Goal: Task Accomplishment & Management: Use online tool/utility

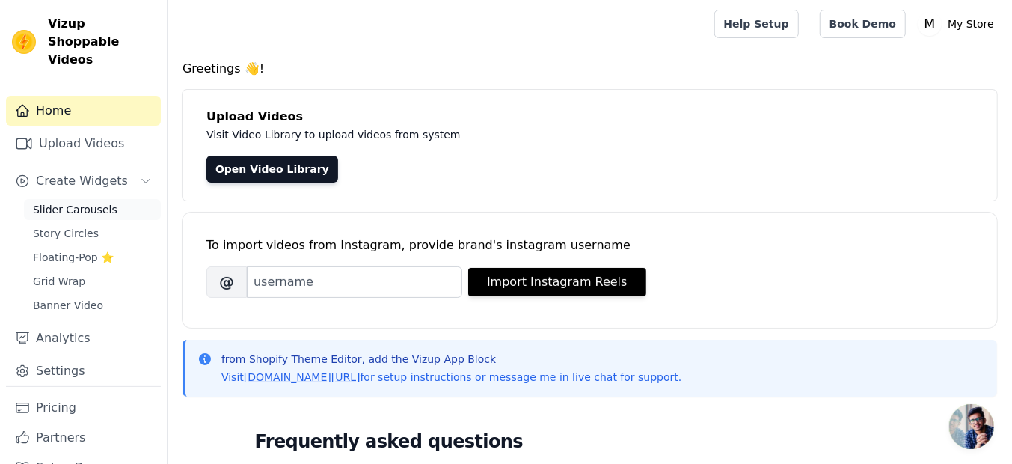
click at [91, 202] on span "Slider Carousels" at bounding box center [75, 209] width 85 height 15
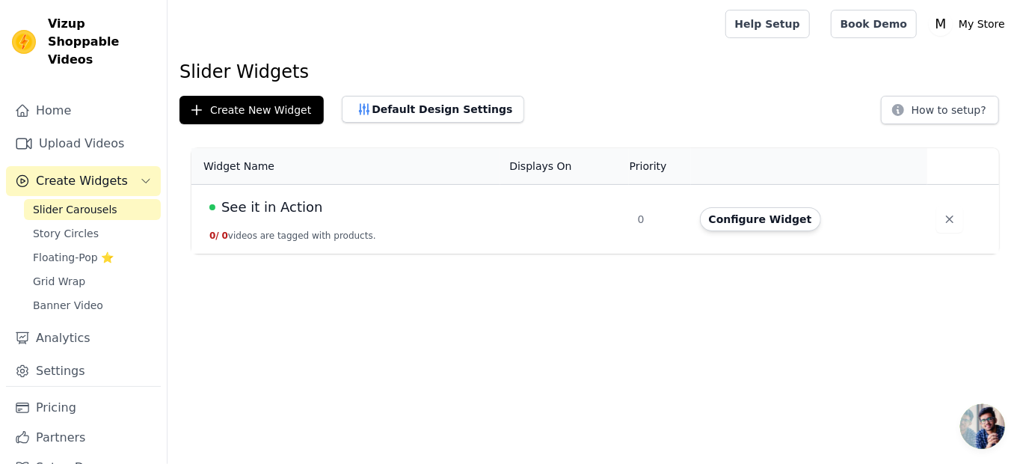
click at [107, 199] on link "Slider Carousels" at bounding box center [92, 209] width 137 height 21
click at [78, 133] on link "Upload Videos" at bounding box center [83, 144] width 155 height 30
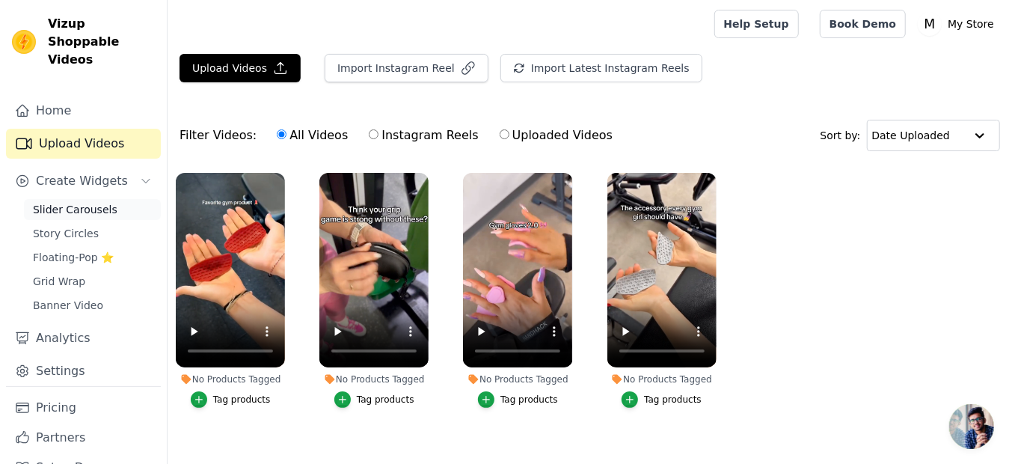
click at [88, 202] on span "Slider Carousels" at bounding box center [75, 209] width 85 height 15
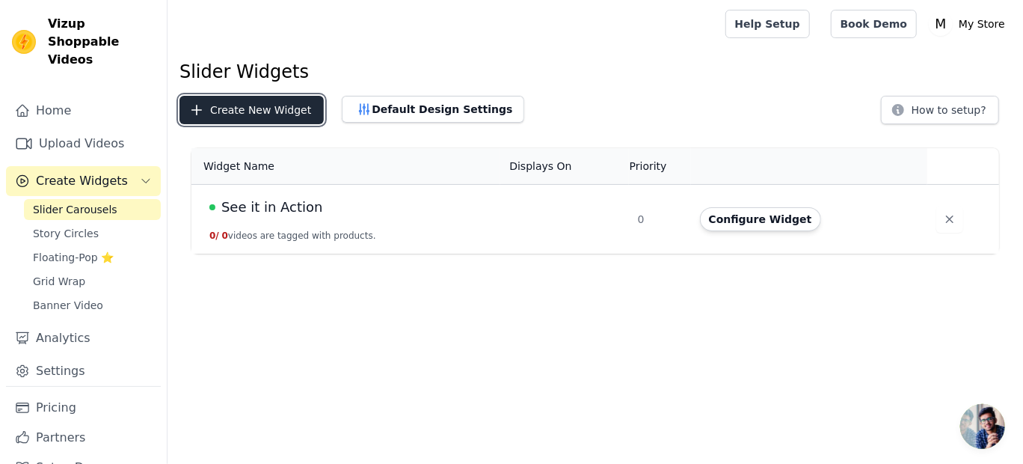
click at [229, 108] on button "Create New Widget" at bounding box center [252, 110] width 144 height 28
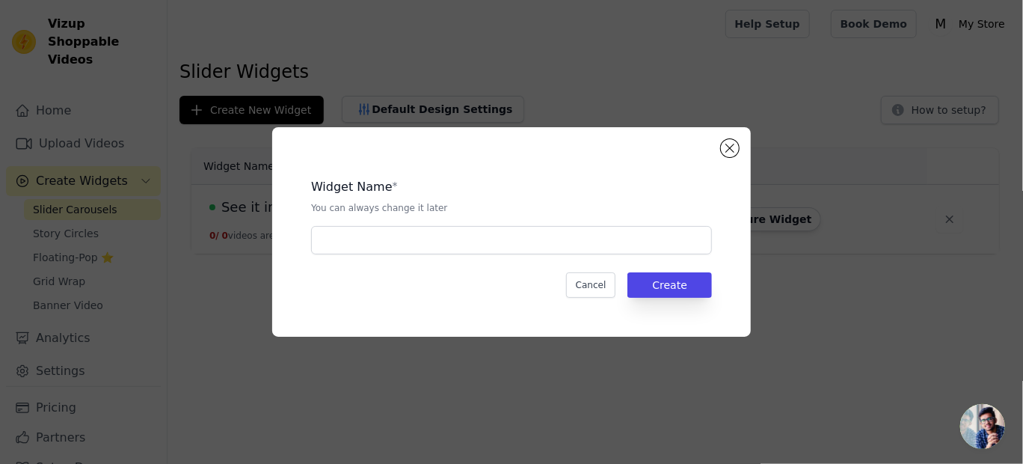
click at [486, 379] on div "Widget Name * You can always change it later Cancel Create" at bounding box center [511, 232] width 1023 height 464
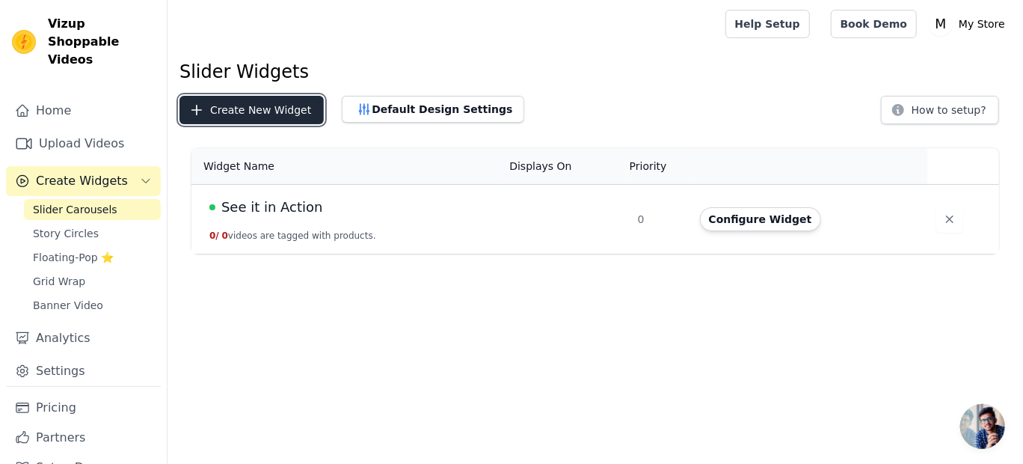
click at [234, 110] on button "Create New Widget" at bounding box center [252, 110] width 144 height 28
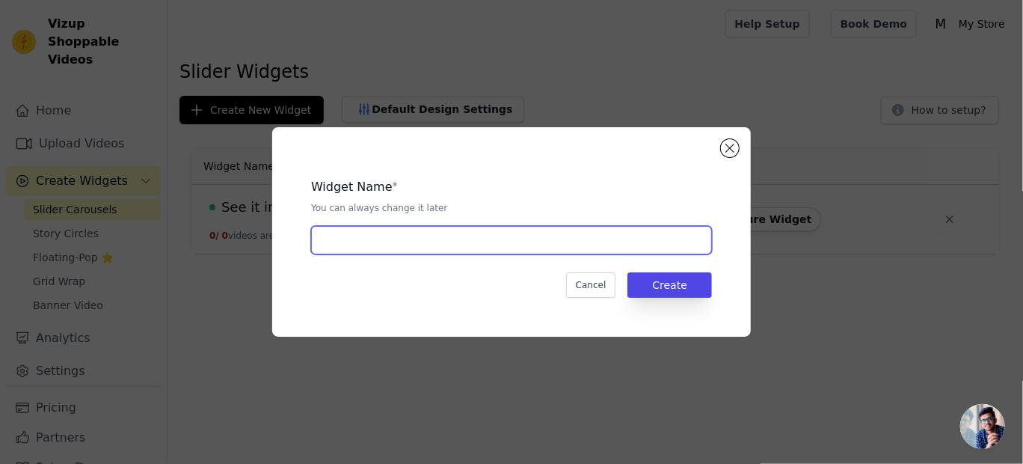
click at [347, 246] on input "text" at bounding box center [511, 240] width 401 height 28
type input "gopal"
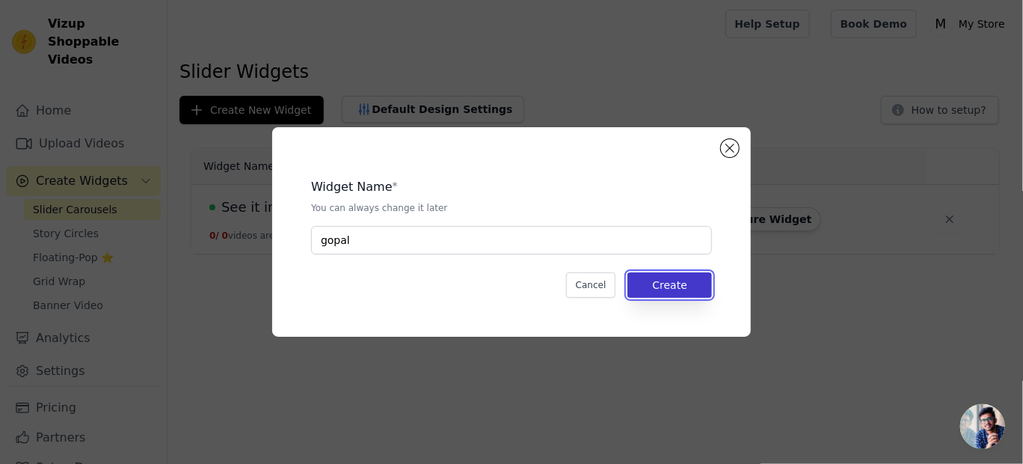
click at [669, 293] on button "Create" at bounding box center [670, 284] width 85 height 25
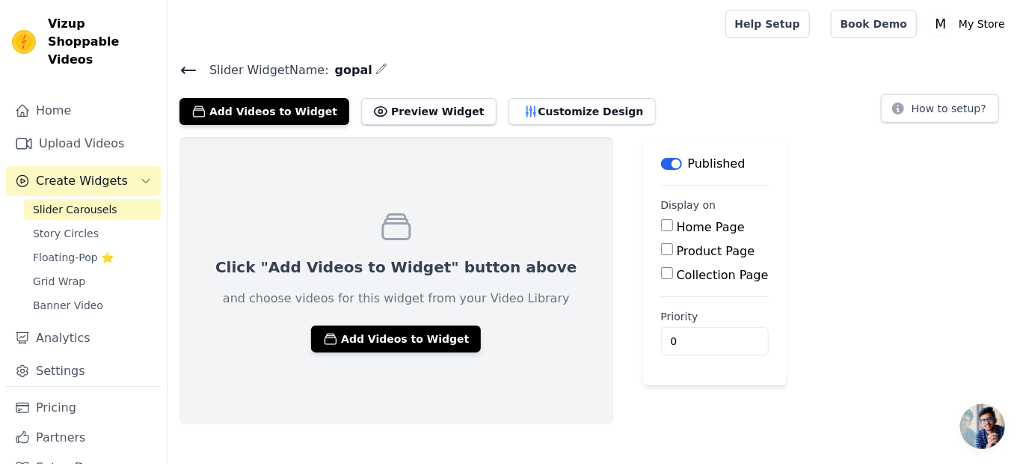
click at [661, 250] on input "Product Page" at bounding box center [667, 249] width 12 height 12
checkbox input "true"
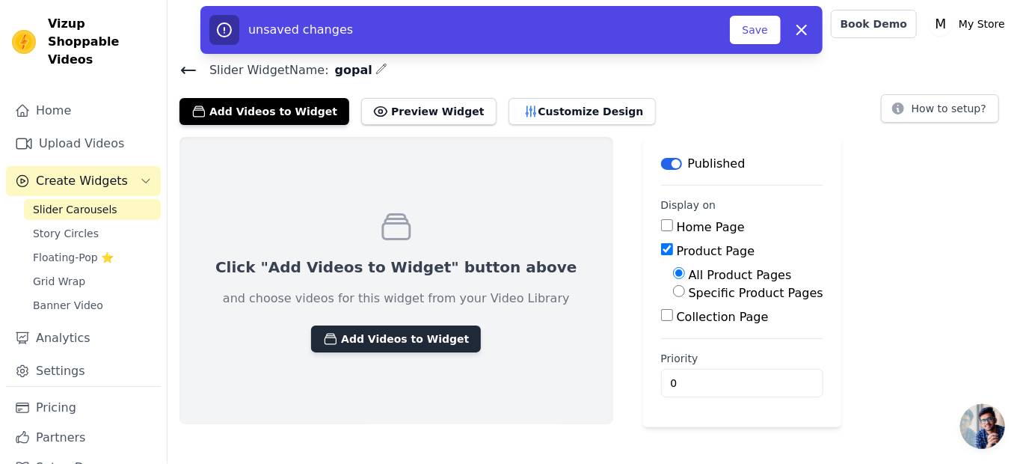
click at [367, 336] on button "Add Videos to Widget" at bounding box center [396, 338] width 170 height 27
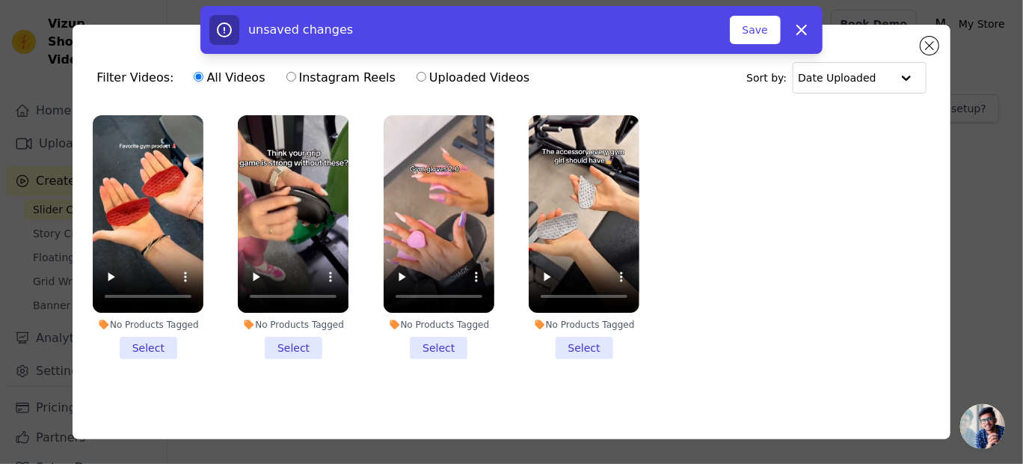
click at [135, 348] on li "No Products Tagged Select" at bounding box center [148, 237] width 111 height 244
click at [0, 0] on input "No Products Tagged Select" at bounding box center [0, 0] width 0 height 0
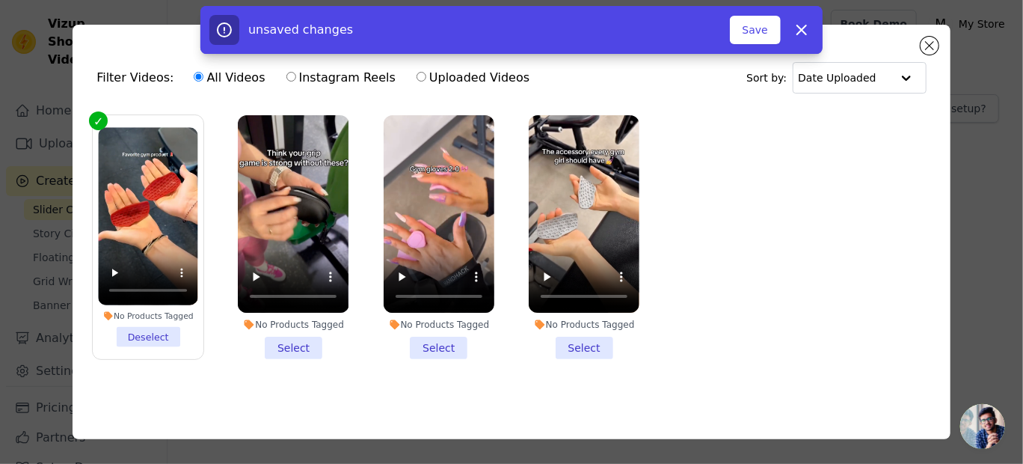
click at [282, 343] on li "No Products Tagged Select" at bounding box center [293, 237] width 111 height 244
click at [0, 0] on input "No Products Tagged Select" at bounding box center [0, 0] width 0 height 0
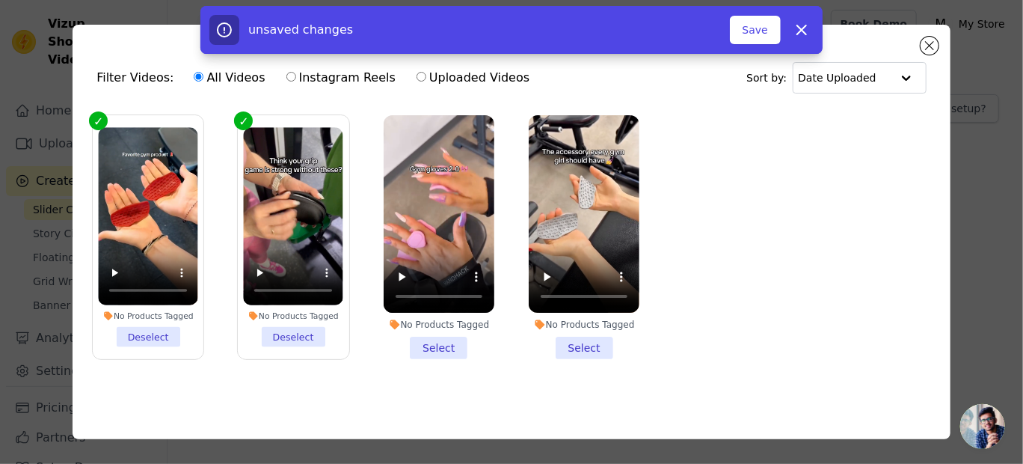
click at [438, 338] on li "No Products Tagged Select" at bounding box center [439, 237] width 111 height 244
click at [0, 0] on input "No Products Tagged Select" at bounding box center [0, 0] width 0 height 0
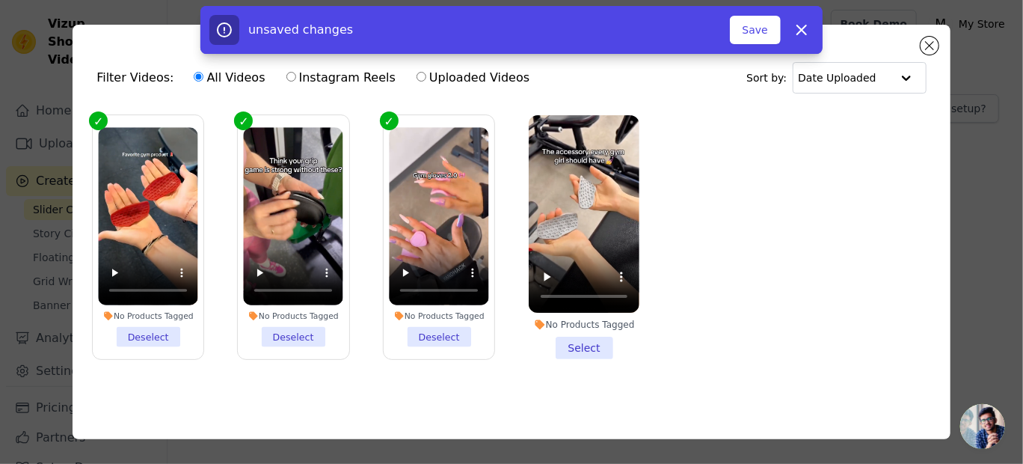
click at [569, 345] on li "No Products Tagged Select" at bounding box center [584, 237] width 111 height 244
click at [0, 0] on input "No Products Tagged Select" at bounding box center [0, 0] width 0 height 0
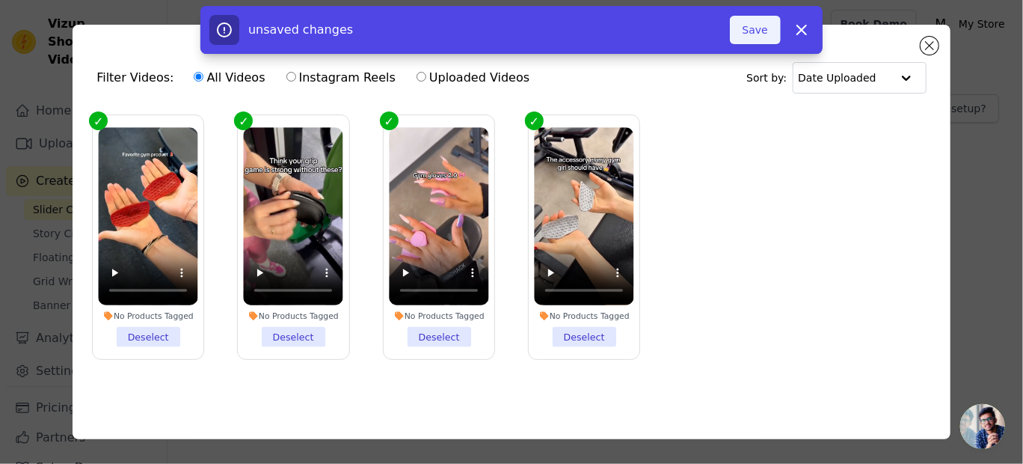
click at [753, 29] on button "Save" at bounding box center [755, 30] width 51 height 28
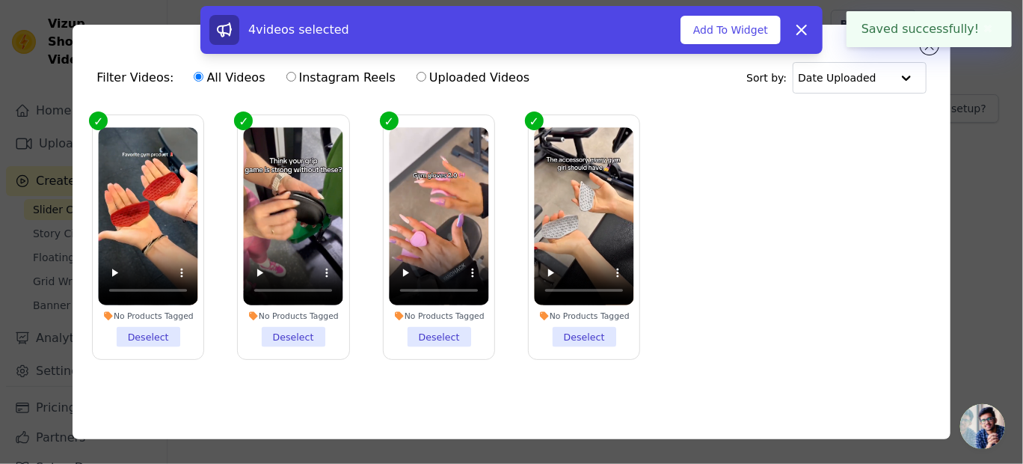
click at [753, 29] on button "Add To Widget" at bounding box center [731, 30] width 100 height 28
click at [753, 29] on button "Updating Widget Videos..." at bounding box center [684, 30] width 195 height 28
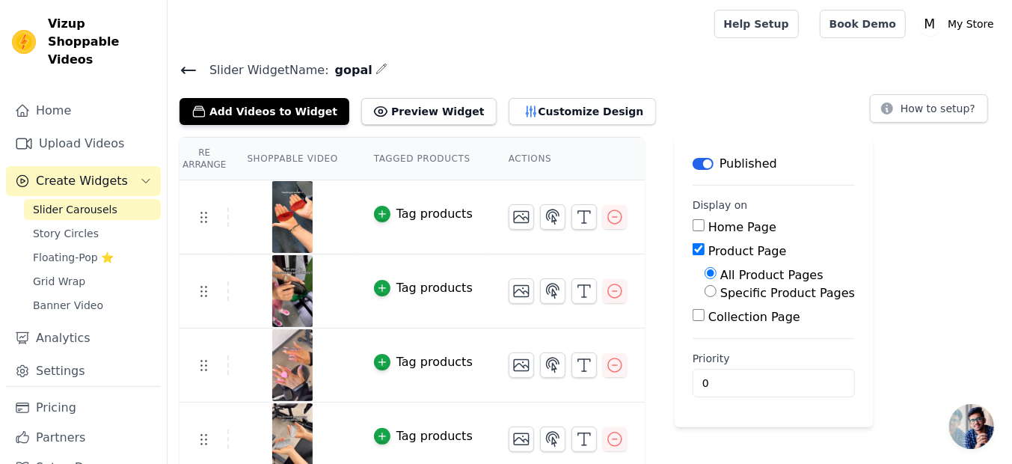
scroll to position [10, 0]
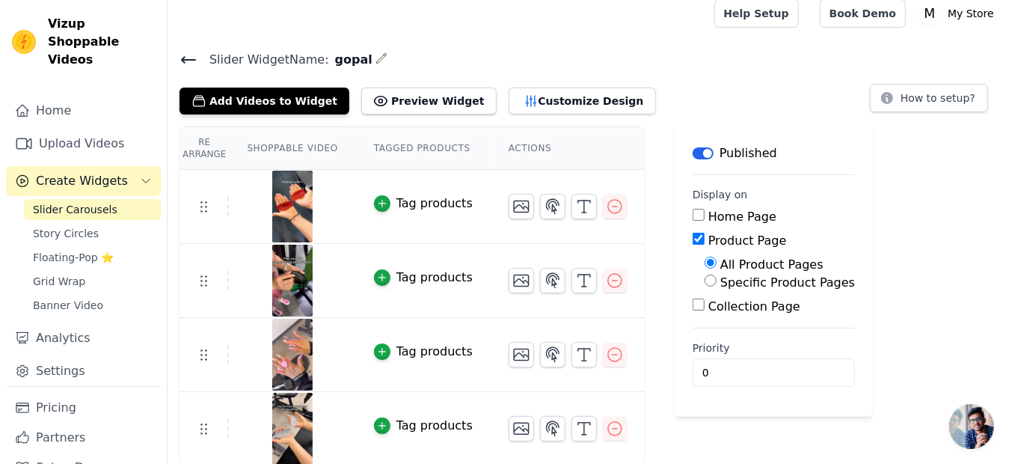
click at [705, 275] on input "Specific Product Pages" at bounding box center [711, 281] width 12 height 12
radio input "true"
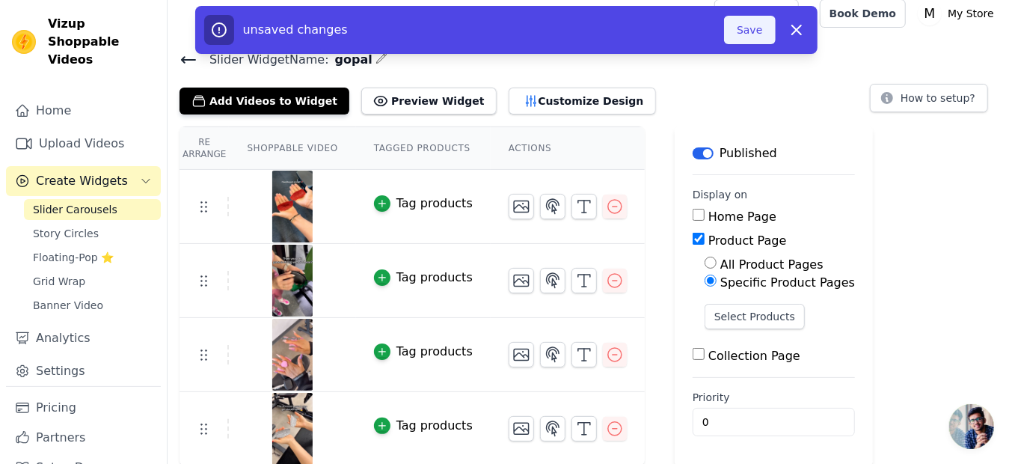
click at [762, 37] on button "Save" at bounding box center [749, 30] width 51 height 28
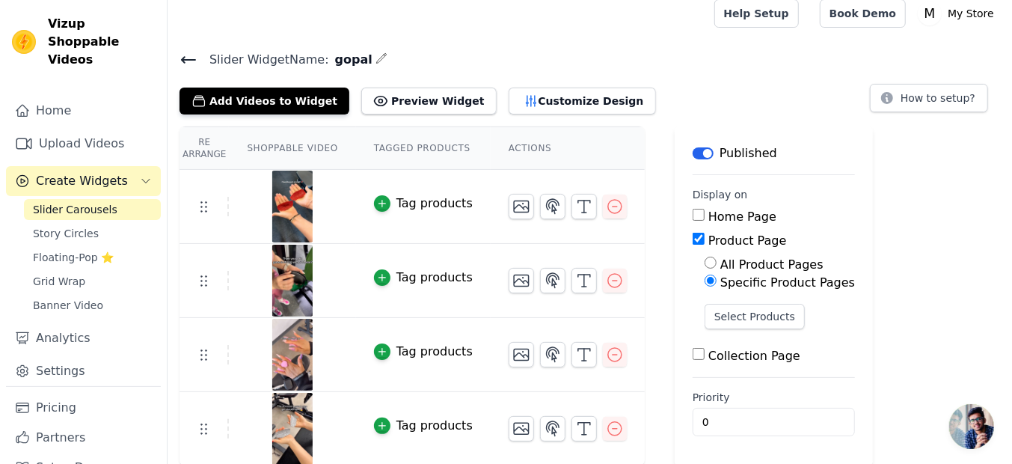
click at [705, 284] on input "Specific Product Pages" at bounding box center [711, 281] width 12 height 12
click at [726, 319] on button "Select Products" at bounding box center [755, 316] width 100 height 25
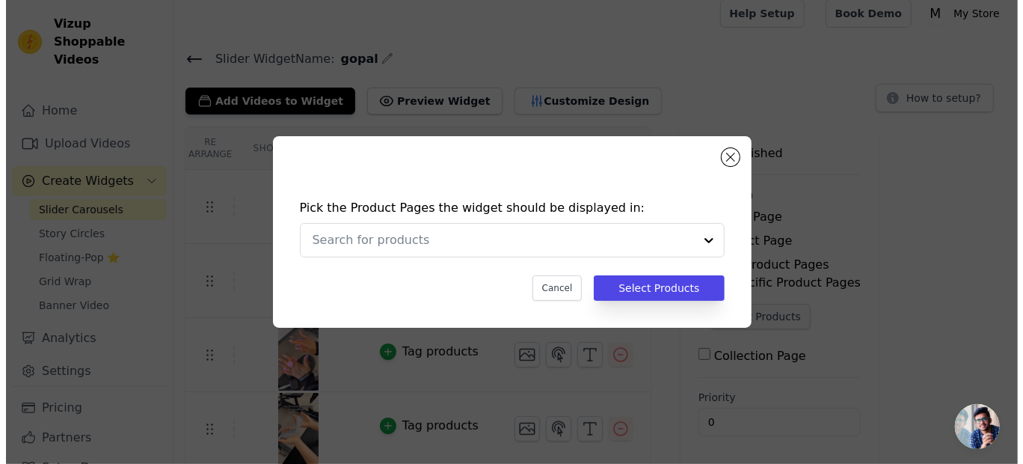
scroll to position [0, 0]
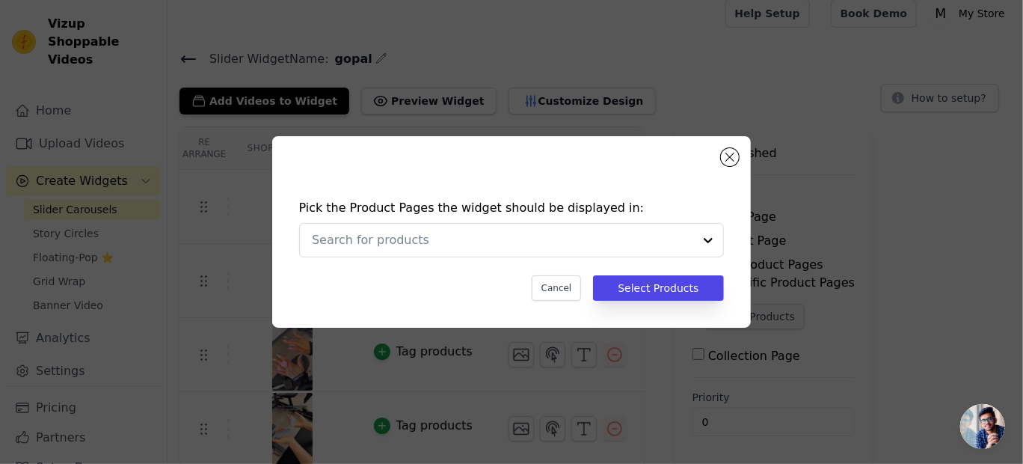
click at [726, 319] on div "Pick the Product Pages the widget should be displayed in: Cancel Select Products" at bounding box center [511, 232] width 479 height 192
click at [706, 238] on div at bounding box center [708, 240] width 30 height 33
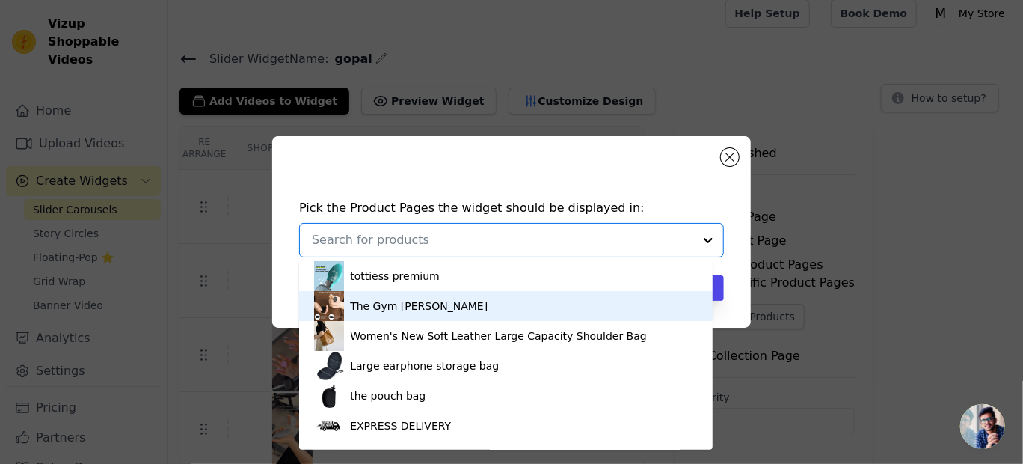
click at [422, 307] on div "The Gym Gripp" at bounding box center [506, 306] width 384 height 30
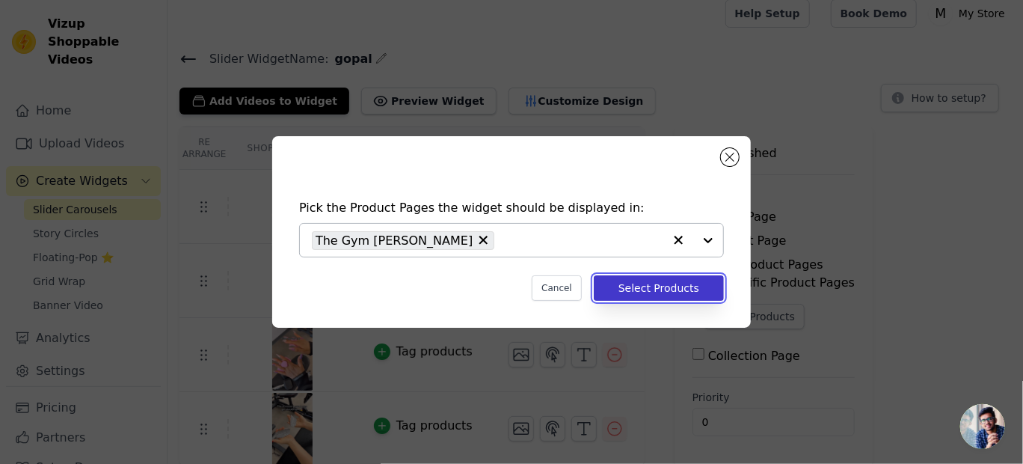
click at [657, 286] on button "Select Products" at bounding box center [659, 287] width 130 height 25
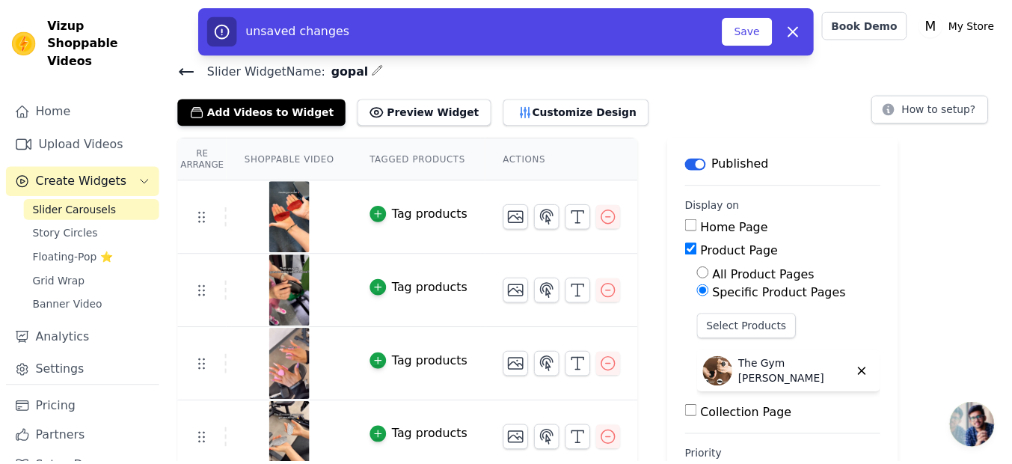
scroll to position [10, 0]
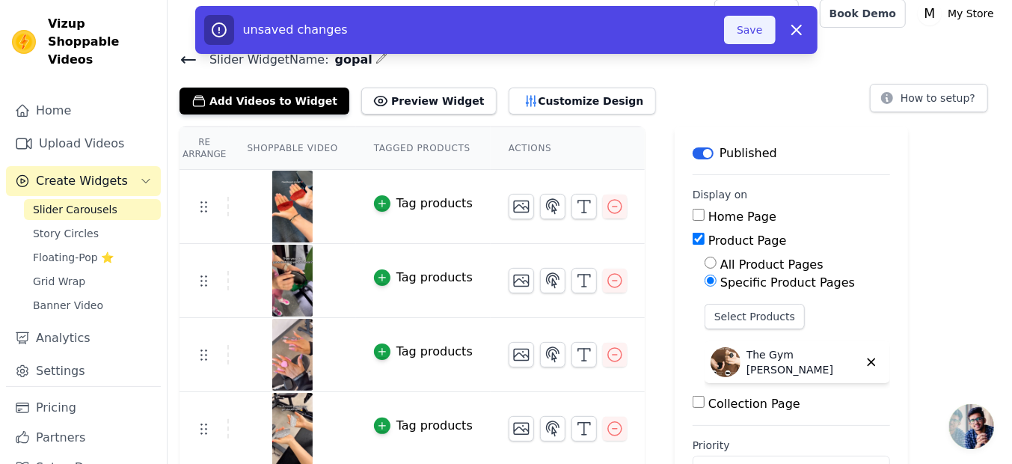
click at [743, 39] on button "Save" at bounding box center [749, 30] width 51 height 28
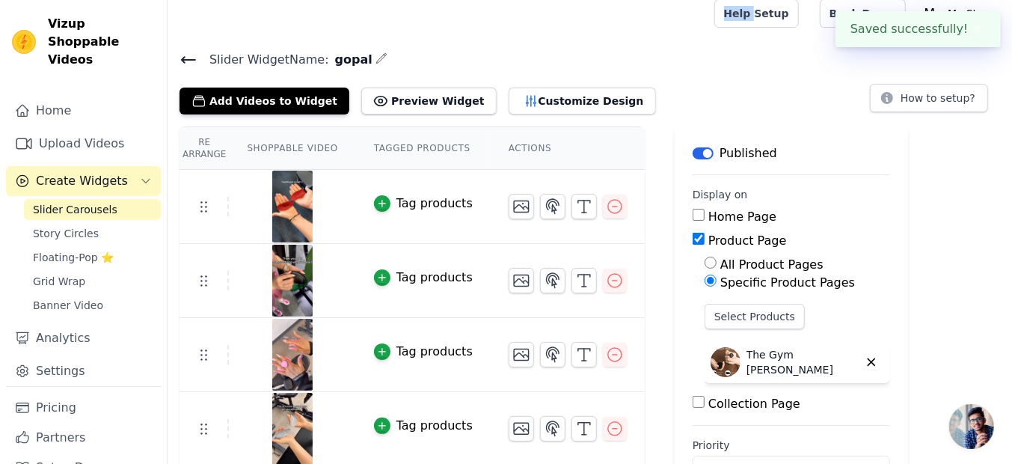
click at [750, 30] on div "Help Setup Book Demo Open user menu M My Store Settings Help Docs Sign out" at bounding box center [857, 14] width 286 height 48
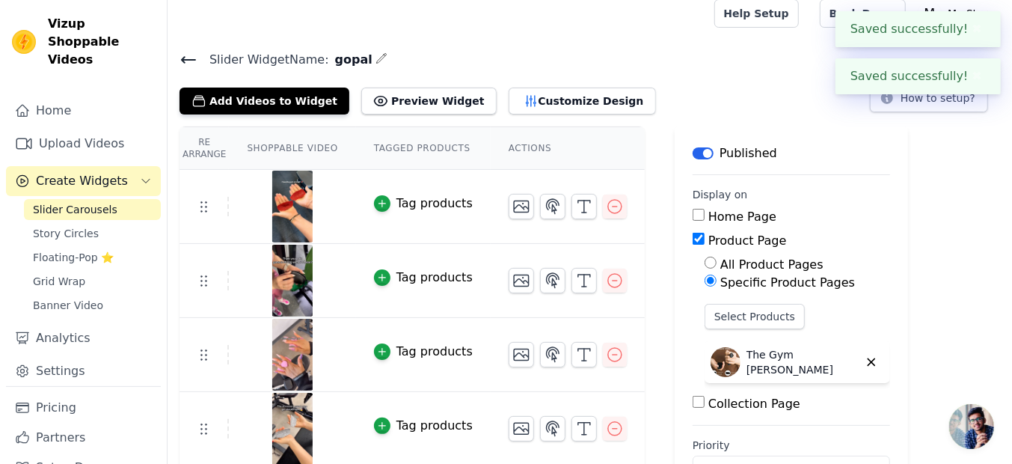
drag, startPoint x: 750, startPoint y: 30, endPoint x: 743, endPoint y: 59, distance: 29.9
click at [743, 59] on h4 "Slider Widget Name: gopal" at bounding box center [590, 59] width 821 height 20
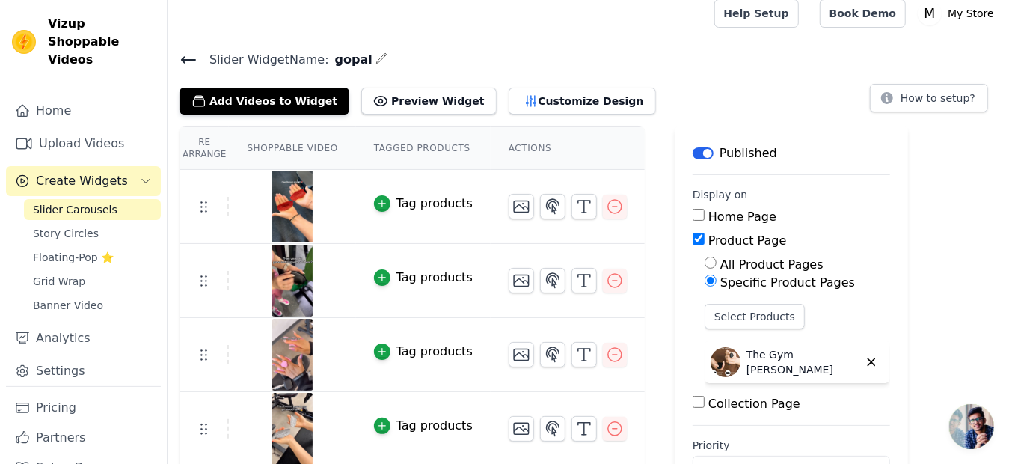
scroll to position [58, 0]
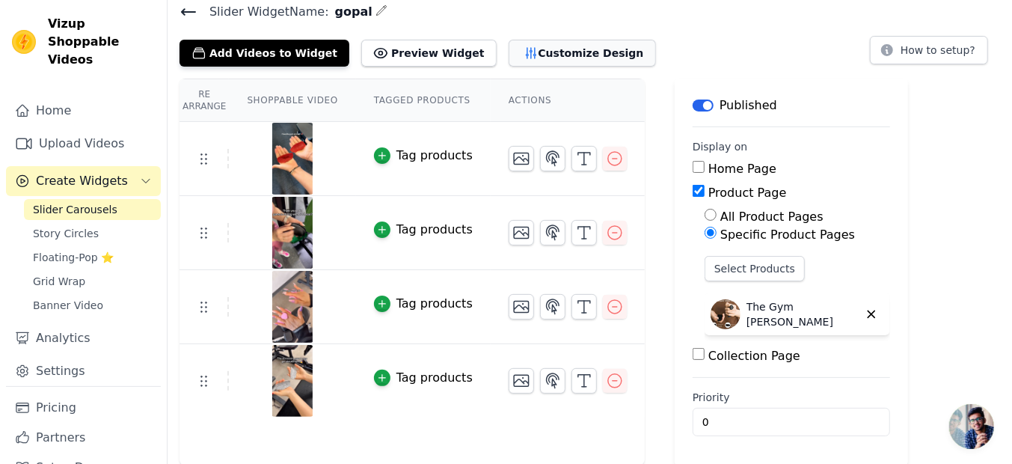
click at [545, 49] on button "Customize Design" at bounding box center [582, 53] width 147 height 27
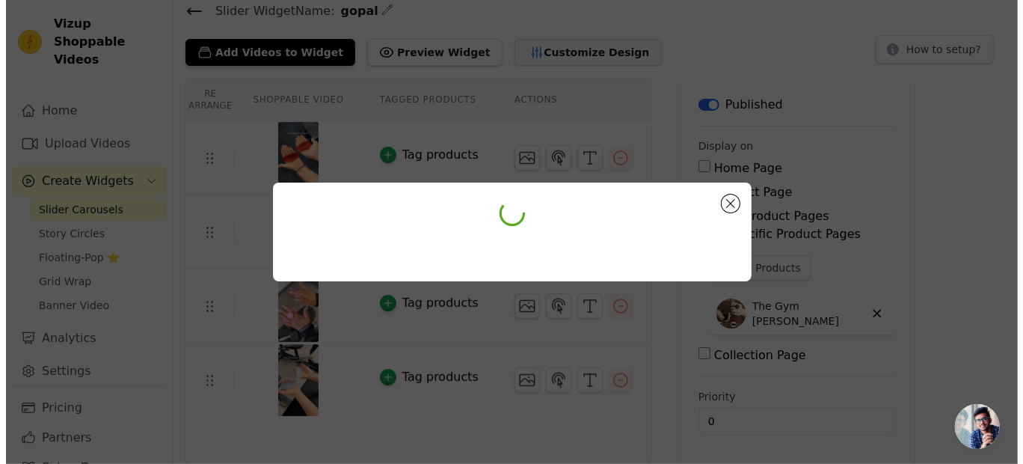
scroll to position [0, 0]
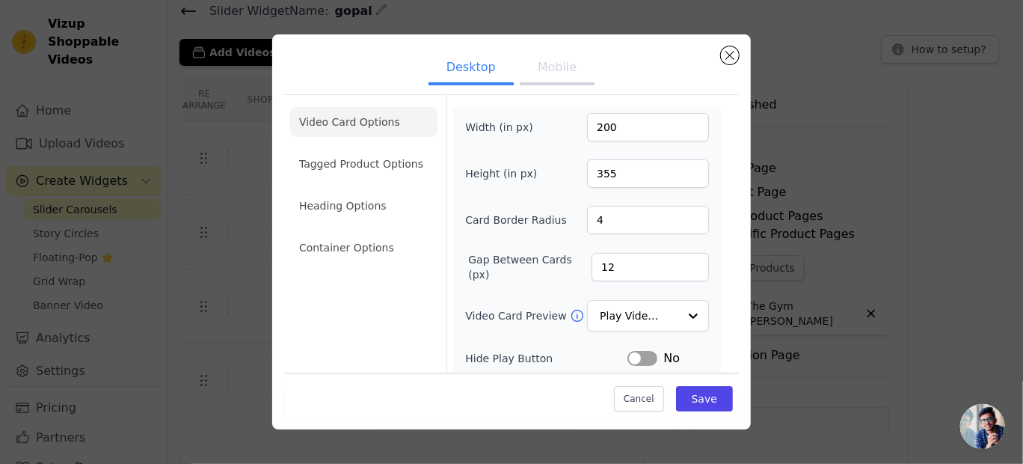
click at [538, 64] on button "Mobile" at bounding box center [557, 68] width 75 height 33
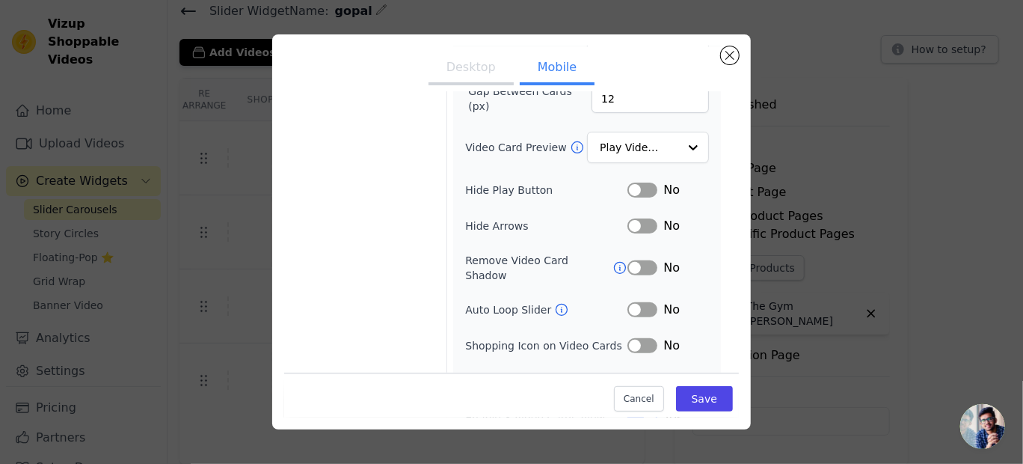
scroll to position [175, 0]
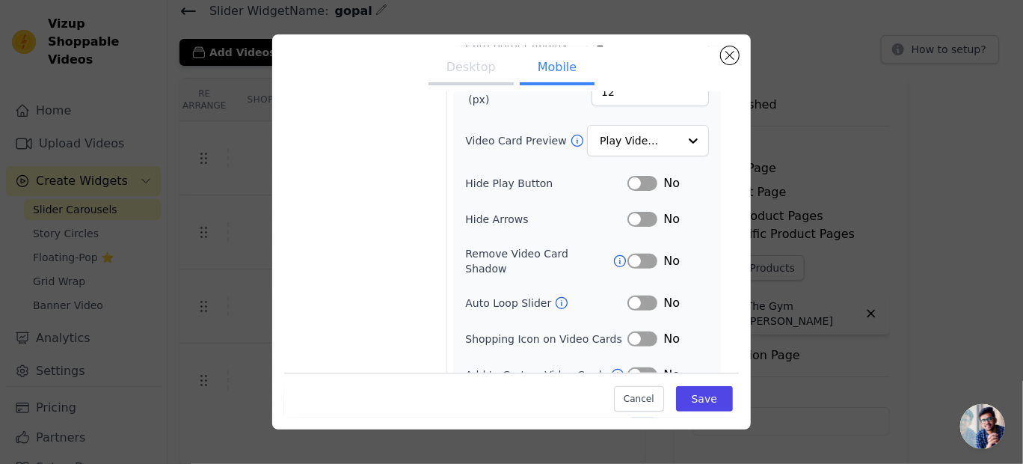
click at [637, 185] on button "Label" at bounding box center [643, 183] width 30 height 15
click at [635, 218] on button "Label" at bounding box center [643, 219] width 30 height 15
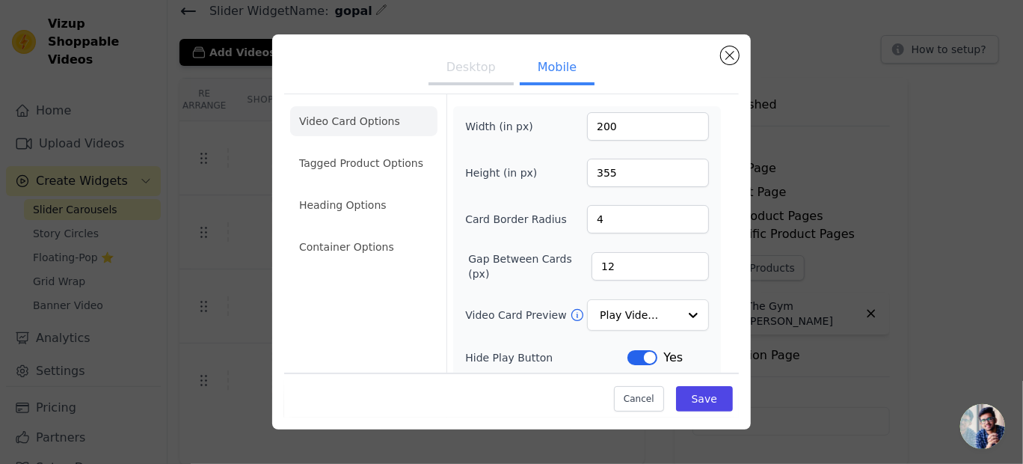
scroll to position [0, 0]
click at [682, 177] on input "354" at bounding box center [648, 173] width 122 height 28
click at [682, 177] on input "353" at bounding box center [648, 173] width 122 height 28
click at [682, 177] on input "352" at bounding box center [648, 173] width 122 height 28
click at [682, 177] on input "351" at bounding box center [648, 173] width 122 height 28
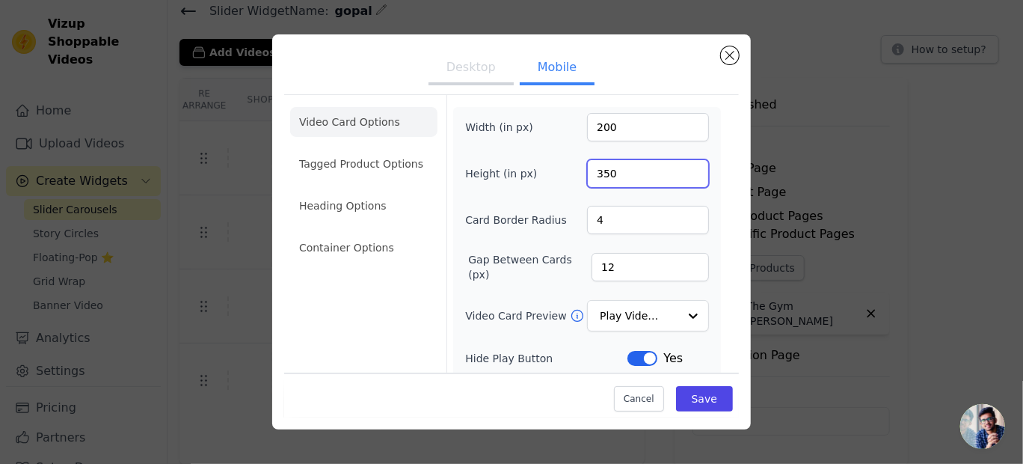
click at [682, 177] on input "350" at bounding box center [648, 173] width 122 height 28
click at [682, 177] on input "349" at bounding box center [648, 173] width 122 height 28
click at [682, 177] on input "348" at bounding box center [648, 173] width 122 height 28
click at [682, 177] on input "347" at bounding box center [648, 173] width 122 height 28
click at [682, 177] on input "346" at bounding box center [648, 173] width 122 height 28
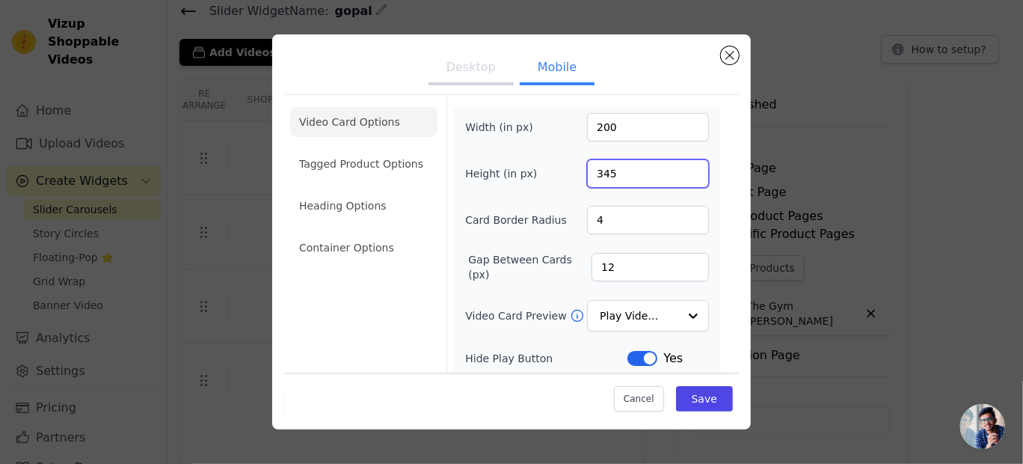
click at [682, 177] on input "345" at bounding box center [648, 173] width 122 height 28
click at [682, 177] on input "344" at bounding box center [648, 173] width 122 height 28
click at [682, 177] on input "343" at bounding box center [648, 173] width 122 height 28
click at [682, 177] on input "342" at bounding box center [648, 173] width 122 height 28
click at [682, 177] on input "341" at bounding box center [648, 173] width 122 height 28
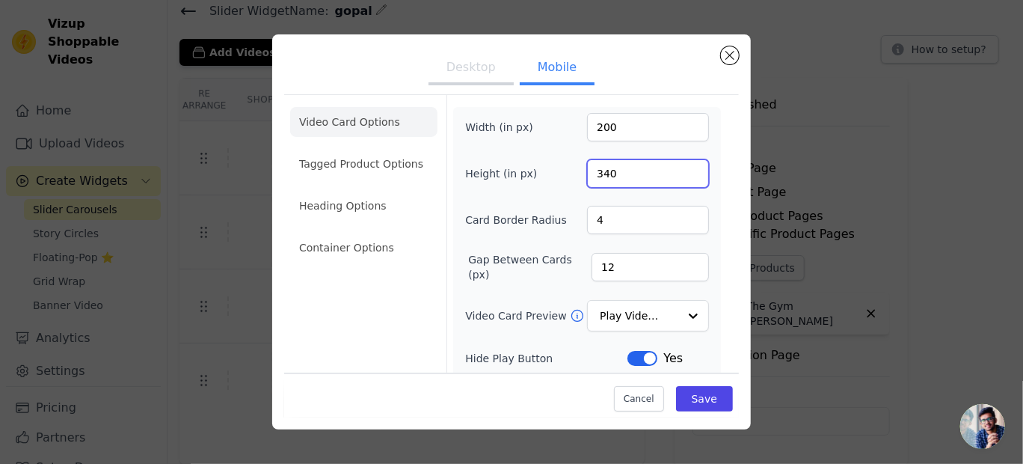
click at [682, 177] on input "340" at bounding box center [648, 173] width 122 height 28
click at [682, 177] on input "339" at bounding box center [648, 173] width 122 height 28
click at [682, 177] on input "338" at bounding box center [648, 173] width 122 height 28
click at [682, 177] on input "337" at bounding box center [648, 173] width 122 height 28
click at [682, 177] on input "336" at bounding box center [648, 173] width 122 height 28
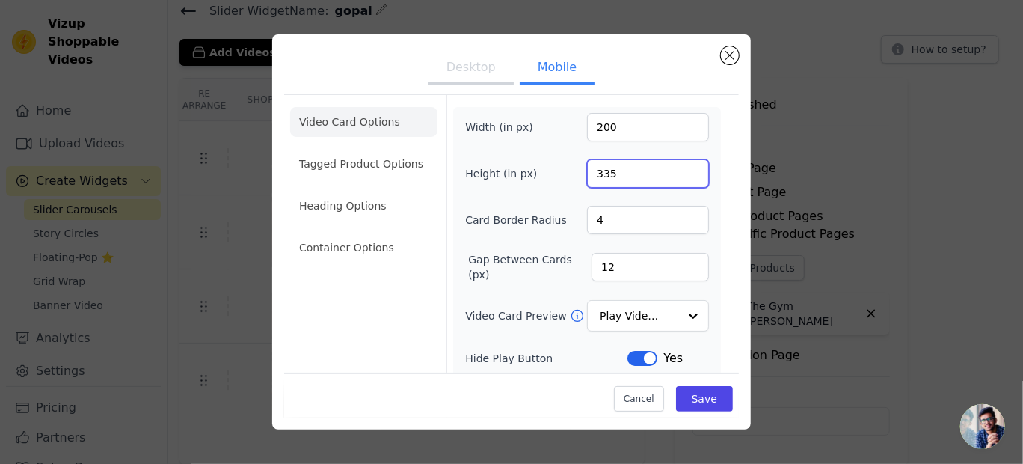
click at [682, 177] on input "335" at bounding box center [648, 173] width 122 height 28
click at [682, 177] on input "334" at bounding box center [648, 173] width 122 height 28
click at [682, 177] on input "333" at bounding box center [648, 173] width 122 height 28
click at [682, 177] on input "332" at bounding box center [648, 173] width 122 height 28
click at [682, 177] on input "331" at bounding box center [648, 173] width 122 height 28
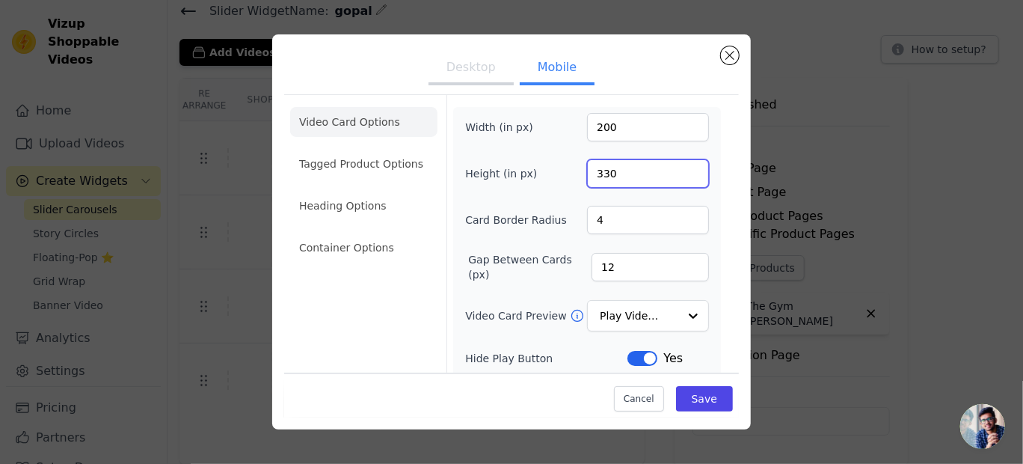
click at [682, 177] on input "330" at bounding box center [648, 173] width 122 height 28
click at [682, 177] on input "329" at bounding box center [648, 173] width 122 height 28
click at [682, 177] on input "328" at bounding box center [648, 173] width 122 height 28
click at [682, 177] on input "327" at bounding box center [648, 173] width 122 height 28
click at [682, 177] on input "326" at bounding box center [648, 173] width 122 height 28
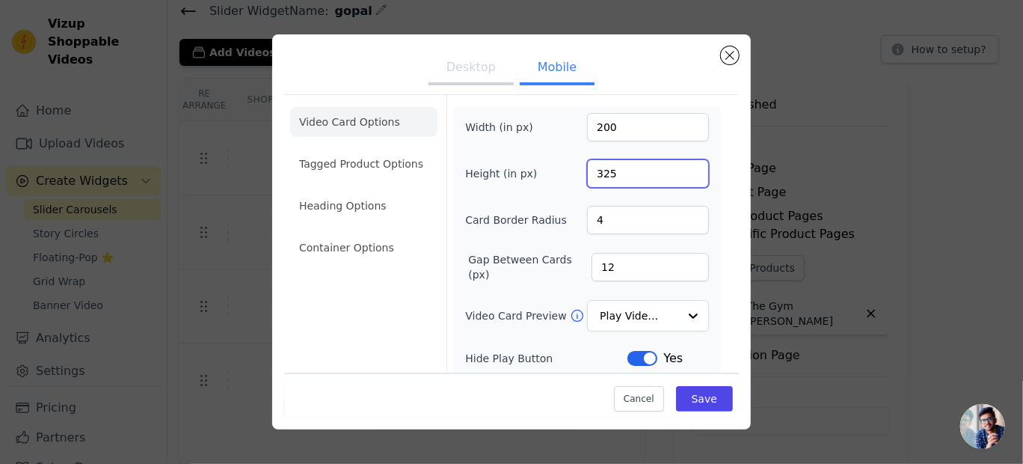
click at [682, 177] on input "325" at bounding box center [648, 173] width 122 height 28
click at [682, 177] on input "324" at bounding box center [648, 173] width 122 height 28
click at [682, 177] on input "323" at bounding box center [648, 173] width 122 height 28
click at [682, 177] on input "322" at bounding box center [648, 173] width 122 height 28
click at [682, 177] on input "321" at bounding box center [648, 173] width 122 height 28
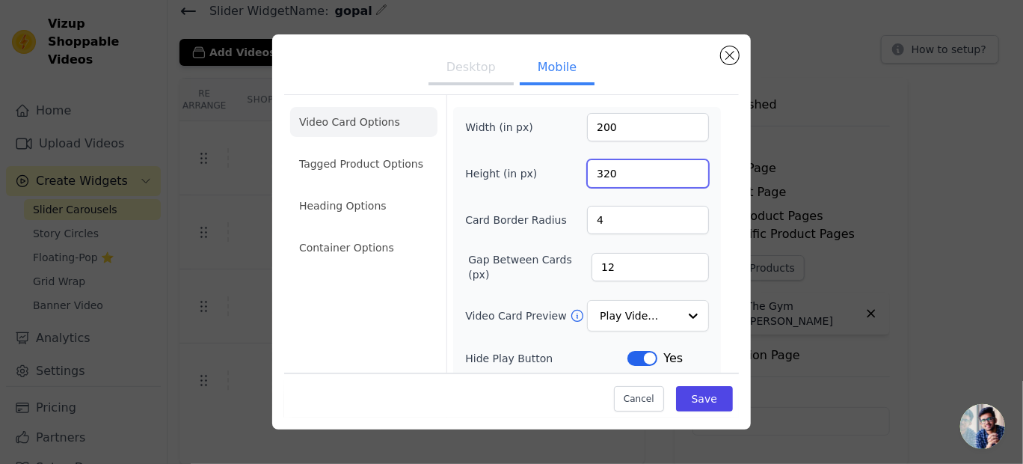
type input "320"
click at [682, 177] on input "320" at bounding box center [648, 173] width 122 height 28
click at [686, 314] on div at bounding box center [693, 316] width 30 height 30
click at [717, 302] on div "Video Card Options Tagged Product Options Heading Options Container Options Wid…" at bounding box center [511, 350] width 455 height 512
click at [689, 393] on button "Save" at bounding box center [704, 398] width 57 height 25
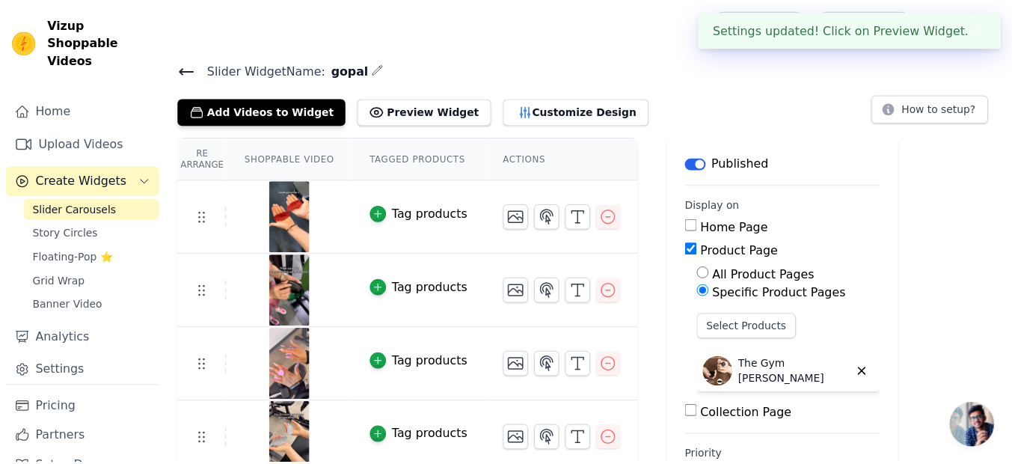
scroll to position [58, 0]
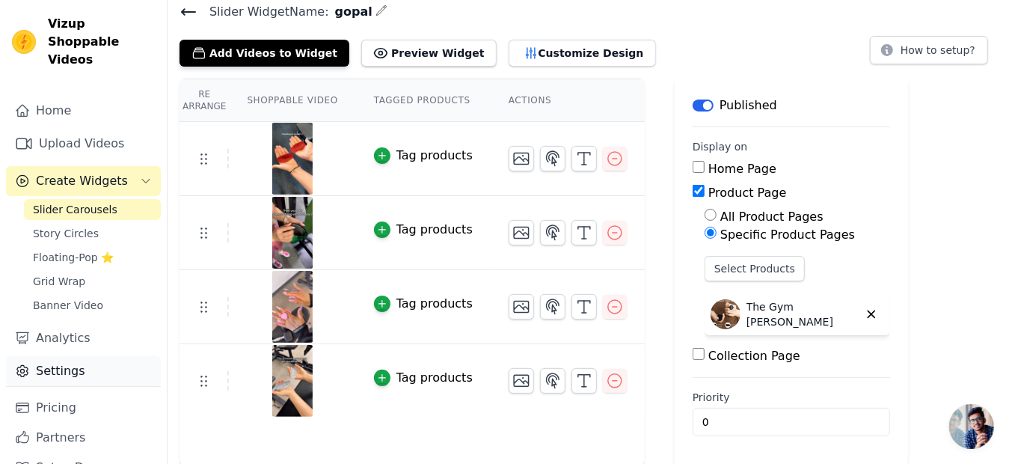
click at [73, 362] on link "Settings" at bounding box center [83, 371] width 155 height 30
